Goal: Task Accomplishment & Management: Complete application form

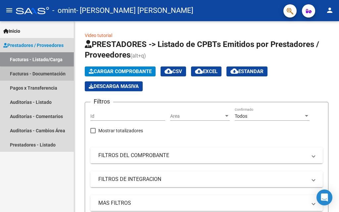
click at [48, 77] on link "Facturas - Documentación" at bounding box center [37, 74] width 74 height 14
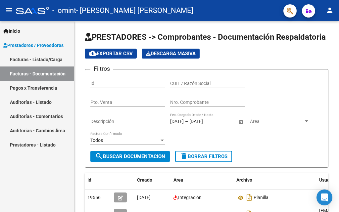
click at [44, 56] on link "Facturas - Listado/Carga" at bounding box center [37, 59] width 74 height 14
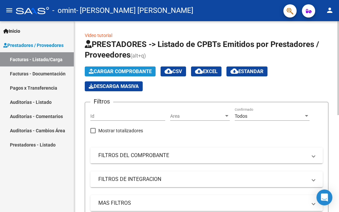
click at [125, 73] on span "Cargar Comprobante" at bounding box center [120, 72] width 63 height 6
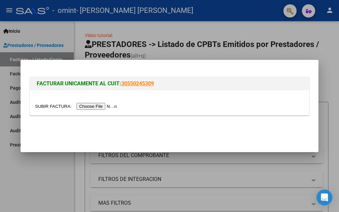
click at [109, 107] on input "file" at bounding box center [77, 106] width 84 height 7
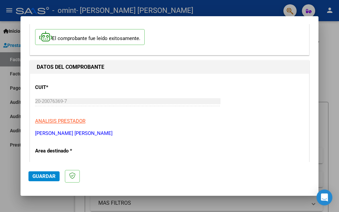
scroll to position [66, 0]
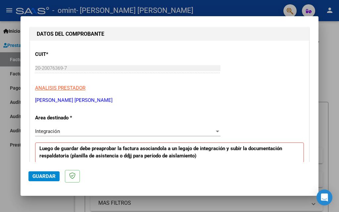
click at [115, 130] on div "Integración" at bounding box center [125, 132] width 180 height 6
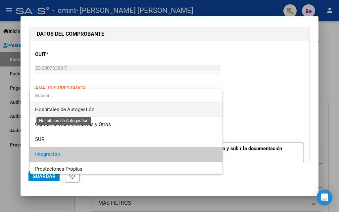
scroll to position [0, 0]
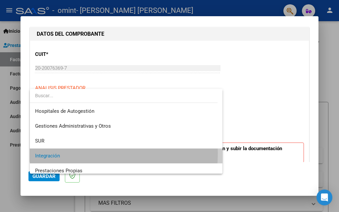
click at [70, 153] on span "Integración" at bounding box center [126, 156] width 182 height 15
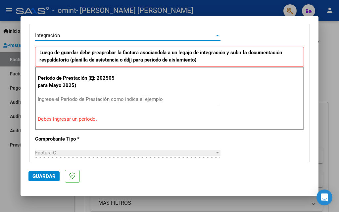
scroll to position [166, 0]
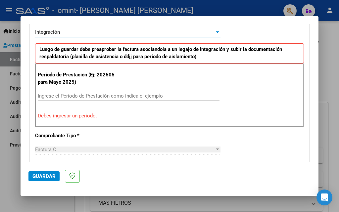
click at [79, 95] on input "Ingrese el Período de Prestación como indica el ejemplo" at bounding box center [129, 96] width 182 height 6
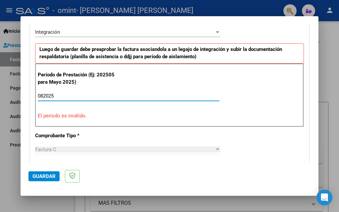
click at [43, 93] on input "082025" at bounding box center [129, 96] width 182 height 6
drag, startPoint x: 60, startPoint y: 96, endPoint x: 32, endPoint y: 95, distance: 27.2
click at [32, 95] on div "CUIT * 20-20076369-7 Ingresar CUIT ANALISIS PRESTADOR [PERSON_NAME] [PERSON_NAM…" at bounding box center [169, 199] width 279 height 516
click at [77, 115] on p "El período es inválido." at bounding box center [170, 116] width 264 height 8
click at [51, 92] on div "08 Ingrese el Período de Prestación como indica el ejemplo" at bounding box center [129, 96] width 182 height 10
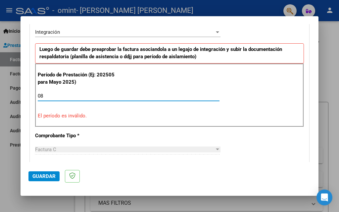
drag, startPoint x: 51, startPoint y: 94, endPoint x: 35, endPoint y: 93, distance: 16.6
click at [36, 94] on div "Período de Prestación (Ej: 202505 para [DATE]) 08 Ingrese el Período de Prestac…" at bounding box center [169, 96] width 269 height 64
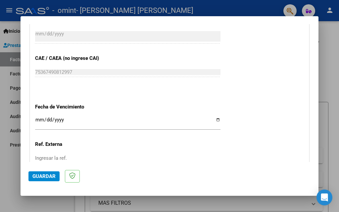
scroll to position [431, 0]
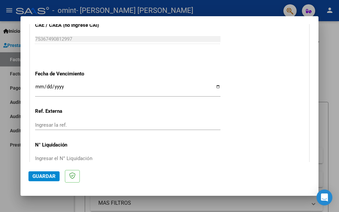
type input "202508"
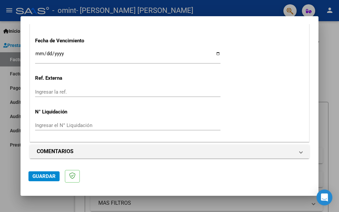
scroll to position [465, 0]
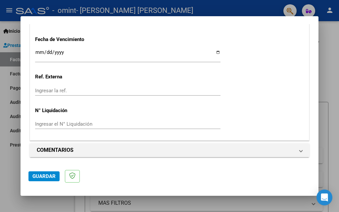
click at [41, 176] on span "Guardar" at bounding box center [43, 177] width 23 height 6
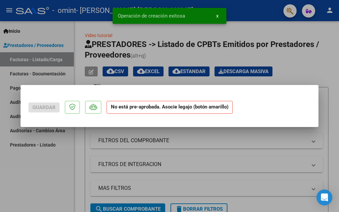
scroll to position [0, 0]
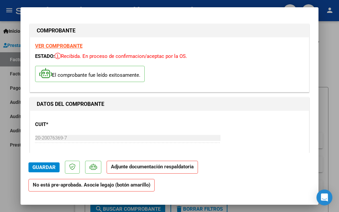
click at [128, 168] on strong "Adjunte documentación respaldatoria" at bounding box center [152, 167] width 83 height 6
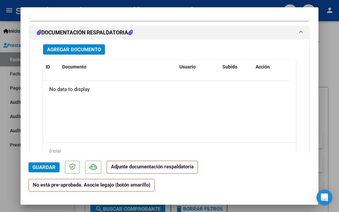
scroll to position [563, 0]
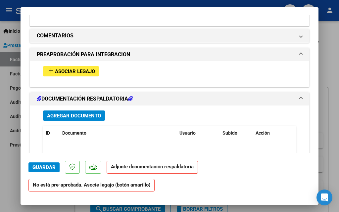
click at [142, 167] on strong "Adjunte documentación respaldatoria" at bounding box center [152, 167] width 83 height 6
click at [67, 70] on span "Asociar Legajo" at bounding box center [75, 72] width 40 height 6
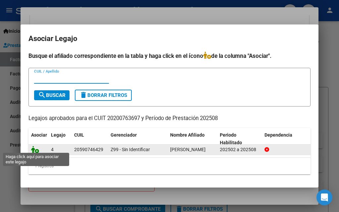
click at [35, 149] on icon at bounding box center [35, 149] width 8 height 7
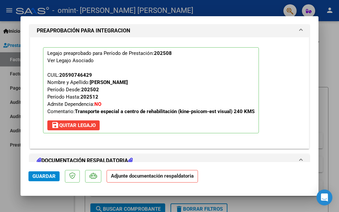
scroll to position [680, 0]
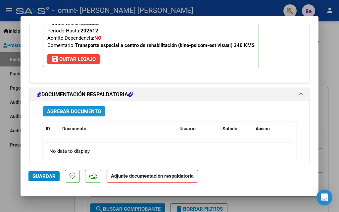
click at [92, 110] on span "Agregar Documento" at bounding box center [74, 112] width 54 height 6
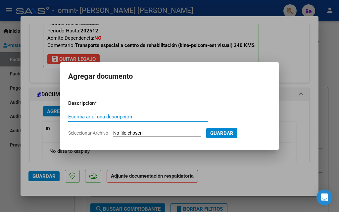
click at [81, 113] on div "Escriba aquí una descripcion" at bounding box center [138, 117] width 140 height 10
click at [85, 118] on input "Escriba aquí una descripcion" at bounding box center [138, 117] width 140 height 6
click at [90, 118] on input "Escriba aquí una descripcion" at bounding box center [138, 117] width 140 height 6
type input "p"
type input "PLANILLA AGOSTO"
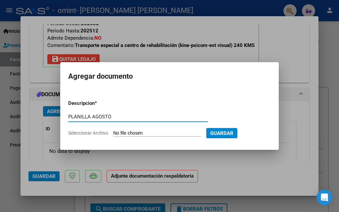
drag, startPoint x: 132, startPoint y: 132, endPoint x: 124, endPoint y: 132, distance: 8.0
click at [127, 132] on input "Seleccionar Archivo" at bounding box center [157, 133] width 88 height 6
type input "C:\fakepath\[PERSON_NAME] V planilla agosto .pdf"
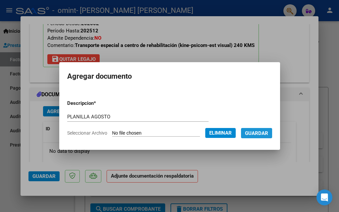
click at [263, 135] on span "Guardar" at bounding box center [256, 133] width 23 height 6
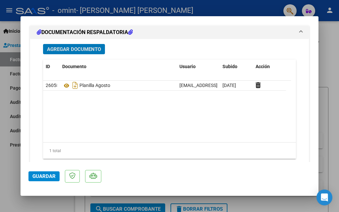
scroll to position [693, 0]
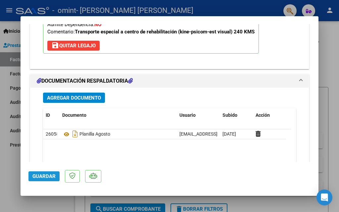
click at [40, 178] on span "Guardar" at bounding box center [43, 177] width 23 height 6
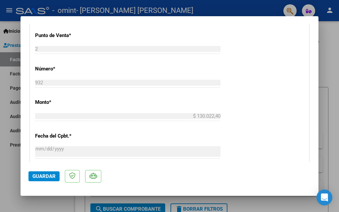
scroll to position [331, 0]
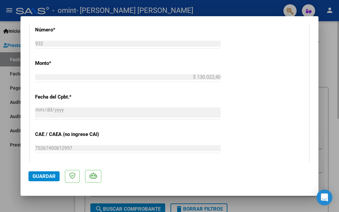
drag, startPoint x: 339, startPoint y: 56, endPoint x: 334, endPoint y: 62, distance: 7.3
click at [338, 57] on div at bounding box center [169, 106] width 339 height 212
type input "$ 0,00"
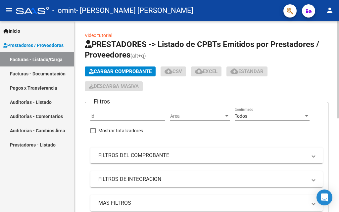
click at [334, 62] on div "Video tutorial PRESTADORES -> Listado de CPBTs Emitidos por Prestadores / Prove…" at bounding box center [206, 213] width 265 height 385
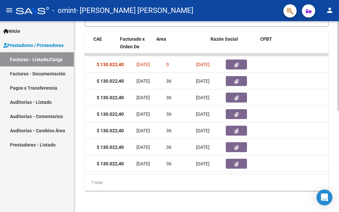
scroll to position [0, 0]
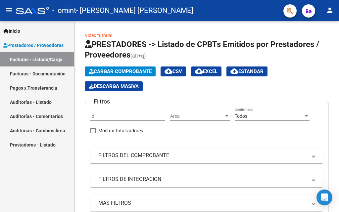
click at [33, 43] on span "Prestadores / Proveedores" at bounding box center [33, 45] width 60 height 7
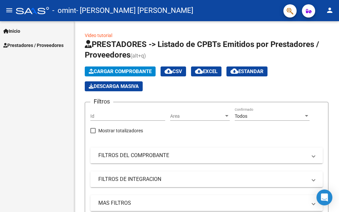
click at [33, 43] on span "Prestadores / Proveedores" at bounding box center [33, 45] width 60 height 7
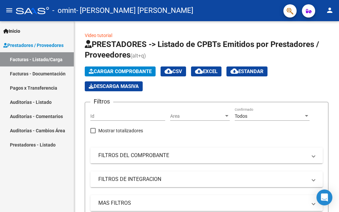
click at [30, 71] on link "Facturas - Documentación" at bounding box center [37, 74] width 74 height 14
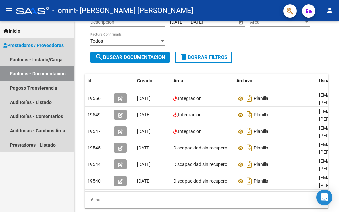
click at [37, 42] on span "Prestadores / Proveedores" at bounding box center [33, 45] width 60 height 7
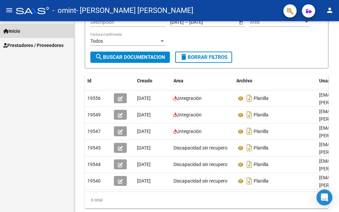
click at [11, 29] on span "Inicio" at bounding box center [11, 30] width 17 height 7
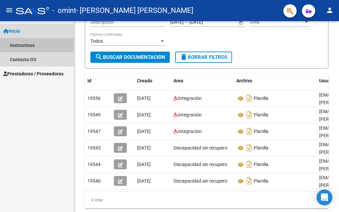
click at [23, 44] on link "Instructivos" at bounding box center [37, 45] width 74 height 14
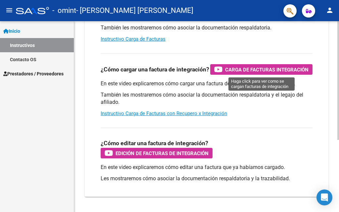
click at [244, 70] on span "Carga de Facturas Integración" at bounding box center [266, 70] width 83 height 8
